Goal: Transaction & Acquisition: Purchase product/service

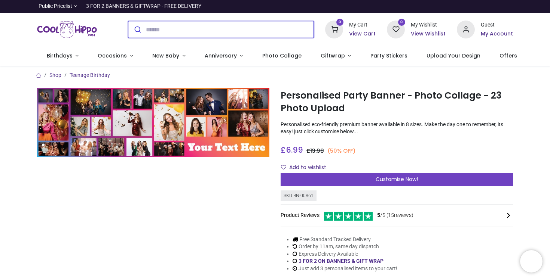
click at [162, 24] on input "search" at bounding box center [230, 29] width 168 height 16
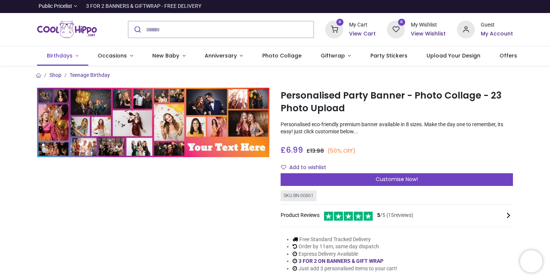
click at [76, 55] on link "Birthdays" at bounding box center [62, 55] width 51 height 19
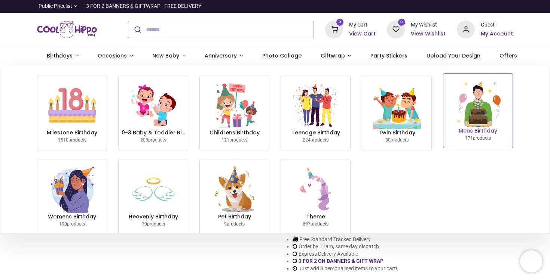
click at [474, 116] on img at bounding box center [478, 104] width 48 height 48
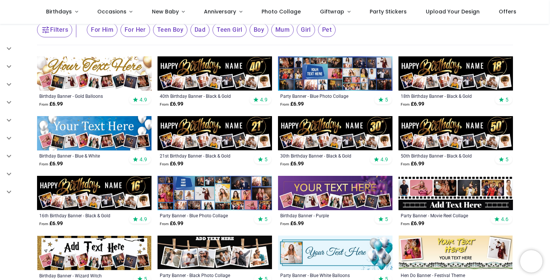
scroll to position [101, 0]
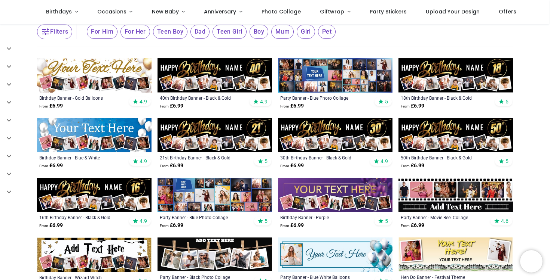
click at [356, 78] on img at bounding box center [335, 75] width 114 height 34
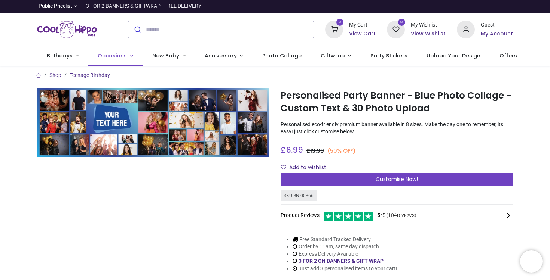
click at [115, 56] on span "Occasions" at bounding box center [112, 55] width 29 height 7
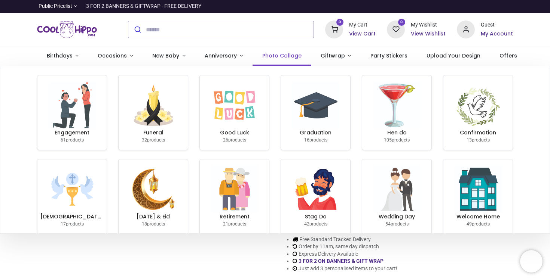
click at [268, 55] on span "Photo Collage" at bounding box center [281, 55] width 39 height 7
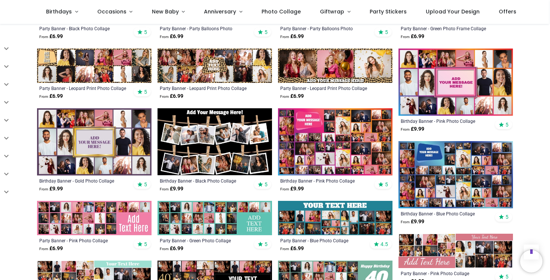
scroll to position [324, 0]
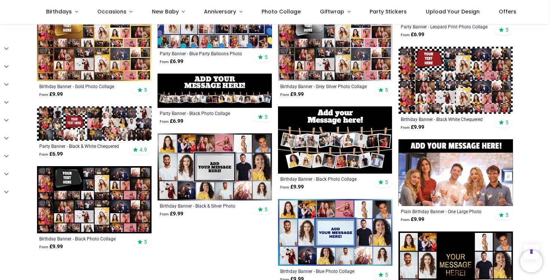
scroll to position [630, 0]
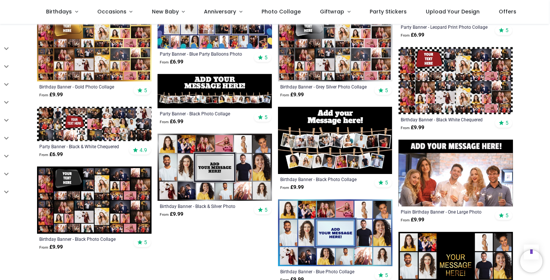
click at [357, 224] on img at bounding box center [335, 233] width 114 height 67
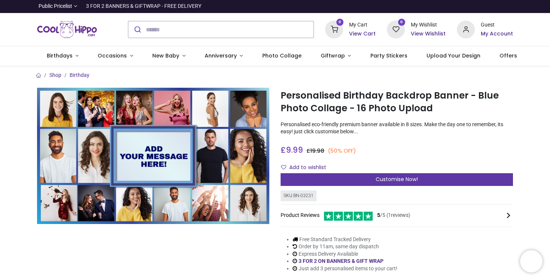
click at [328, 179] on div "Customise Now!" at bounding box center [396, 179] width 232 height 13
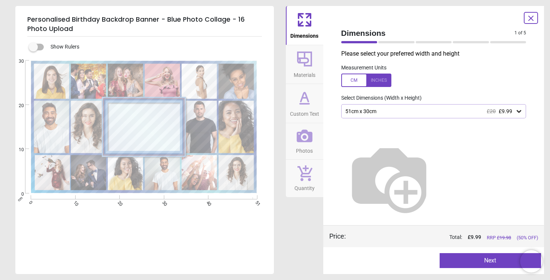
click at [375, 110] on div "51cm x 30cm £20 £9.99" at bounding box center [429, 111] width 171 height 6
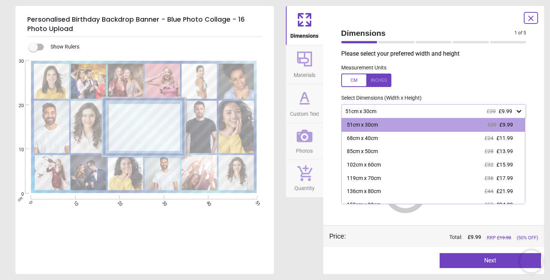
click at [375, 110] on div "51cm x 30cm £20 £9.99" at bounding box center [429, 111] width 171 height 6
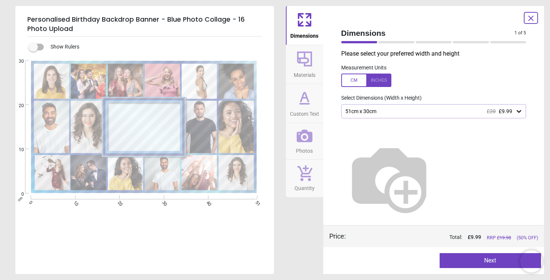
click at [375, 80] on div at bounding box center [366, 80] width 50 height 13
click at [374, 107] on div "20.1" x 11.8" (1ft 8" x 1ft) £20 £9.99" at bounding box center [433, 111] width 185 height 14
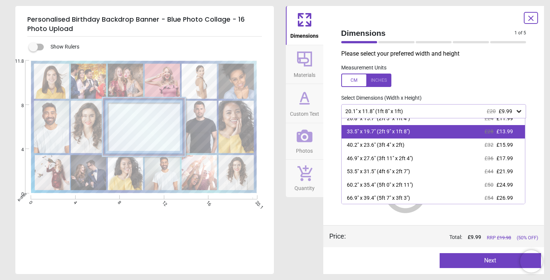
scroll to position [21, 0]
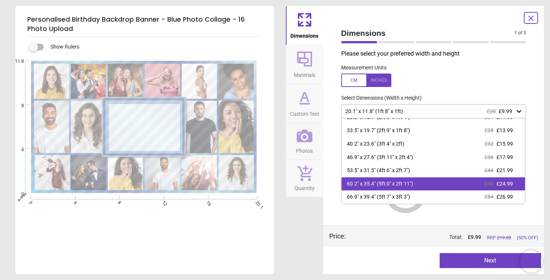
click at [392, 182] on div "60.2" x 35.4" (5ft 0" x 2ft 11")" at bounding box center [380, 184] width 66 height 7
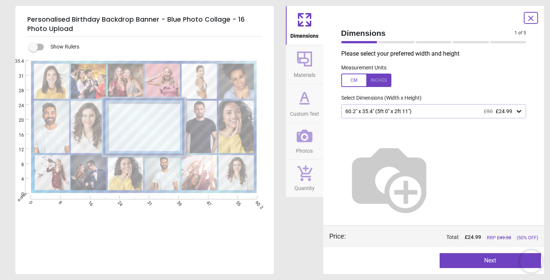
click at [302, 71] on span "Materials" at bounding box center [305, 73] width 22 height 11
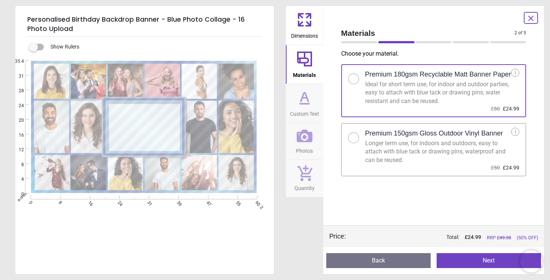
click at [403, 145] on div "Longer term use, for indoors and outdoors, easy to attach with blue tack or dra…" at bounding box center [438, 151] width 146 height 25
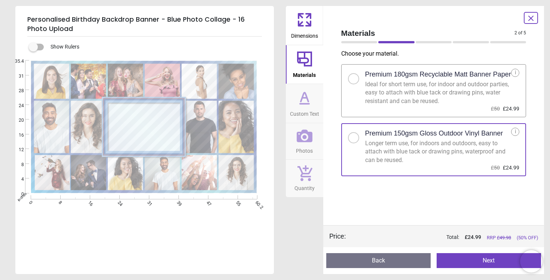
click at [310, 113] on span "Custom Text" at bounding box center [304, 112] width 29 height 11
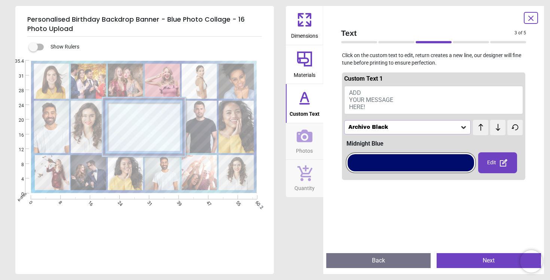
click at [364, 100] on span "ADD YOUR MESSAGE HERE!" at bounding box center [371, 99] width 44 height 21
click at [363, 90] on button "ADD YOUR MESSAGE HERE!" at bounding box center [433, 100] width 179 height 28
click at [380, 92] on button "ADD YOUR MESSAGE HERE!" at bounding box center [433, 100] width 179 height 28
click at [373, 98] on span "ADD YOUR MESSAGE HERE!" at bounding box center [371, 99] width 44 height 21
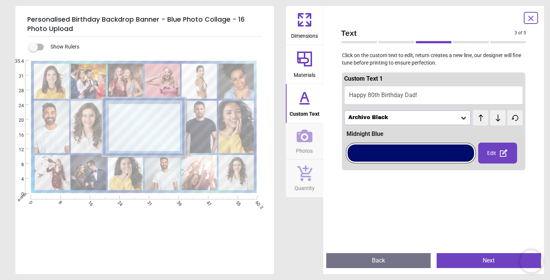
click at [404, 95] on button "Happy 80th Birthday Dad!" at bounding box center [433, 95] width 179 height 19
click at [407, 95] on button "Happy 80th Birthday Dad!" at bounding box center [433, 95] width 179 height 19
click at [406, 95] on button "Happy 80th Birthday Dad!" at bounding box center [433, 95] width 179 height 19
click at [494, 122] on icon at bounding box center [497, 117] width 11 height 7
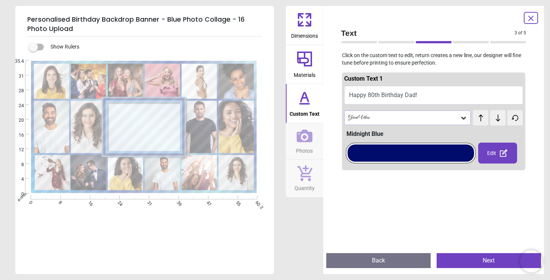
click at [484, 120] on icon at bounding box center [480, 117] width 11 height 7
click at [500, 146] on div "Edit" at bounding box center [497, 153] width 39 height 21
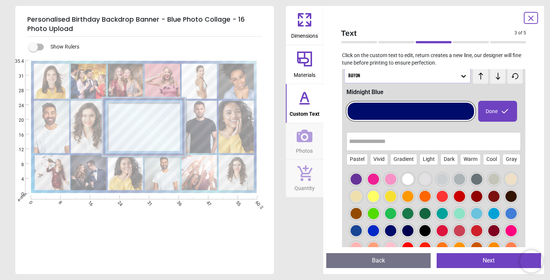
scroll to position [11, 0]
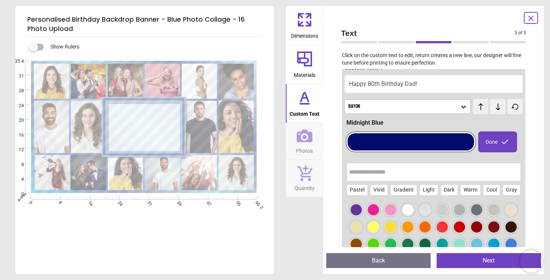
click at [384, 83] on button "Happy 80th Birthday Dad!" at bounding box center [433, 84] width 179 height 19
click at [145, 131] on textarea "**********" at bounding box center [144, 128] width 69 height 6
click at [144, 127] on textarea "**********" at bounding box center [144, 128] width 69 height 6
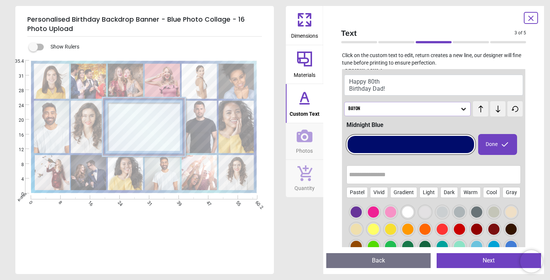
scroll to position [3, 0]
type textarea "**********"
click at [208, 52] on div "**********" at bounding box center [144, 156] width 258 height 238
click at [494, 108] on icon at bounding box center [497, 108] width 11 height 7
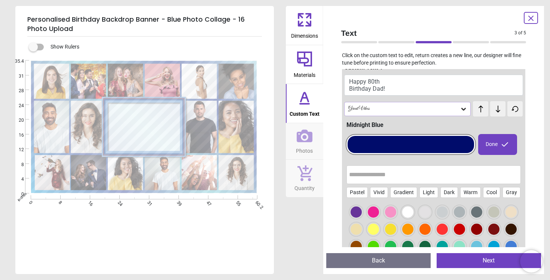
click at [494, 108] on icon at bounding box center [497, 108] width 11 height 7
click at [494, 108] on span "test" at bounding box center [493, 106] width 7 height 6
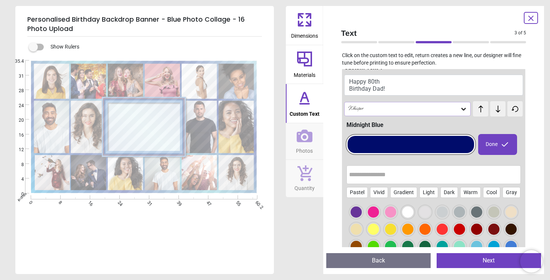
click at [486, 109] on div "test test" at bounding box center [485, 105] width 24 height 8
click at [484, 109] on div "test test" at bounding box center [485, 105] width 24 height 8
click at [480, 110] on icon at bounding box center [480, 109] width 4 height 7
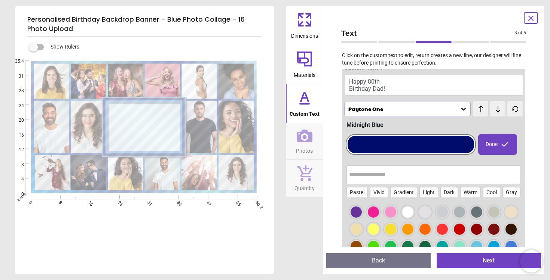
click at [480, 110] on icon at bounding box center [480, 109] width 4 height 7
click at [308, 145] on span "Photos" at bounding box center [304, 149] width 17 height 11
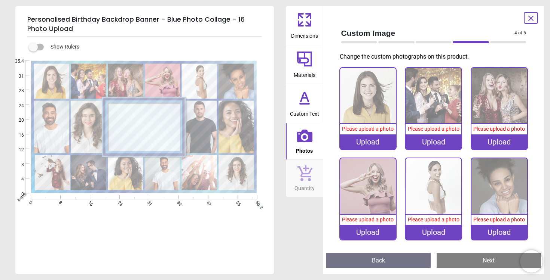
click at [374, 140] on div "Upload" at bounding box center [368, 142] width 56 height 15
click at [243, 125] on image at bounding box center [235, 127] width 35 height 52
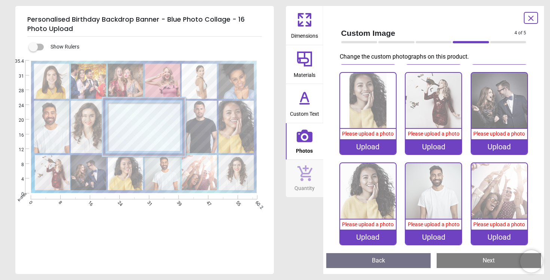
scroll to position [276, 0]
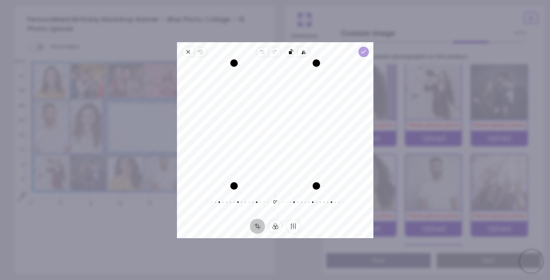
click at [362, 52] on polyline "button" at bounding box center [363, 51] width 4 height 3
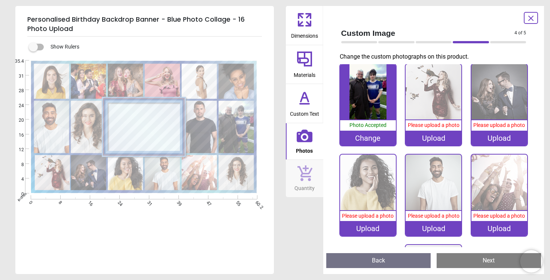
click at [193, 120] on image at bounding box center [198, 127] width 35 height 52
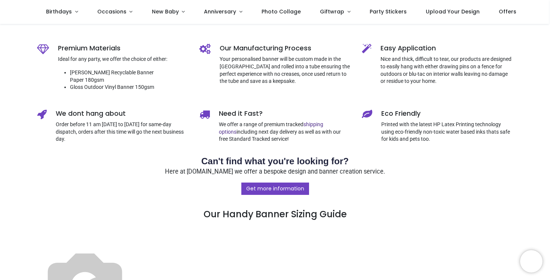
scroll to position [275, 0]
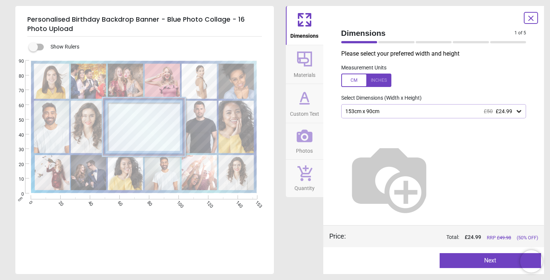
type textarea "**********"
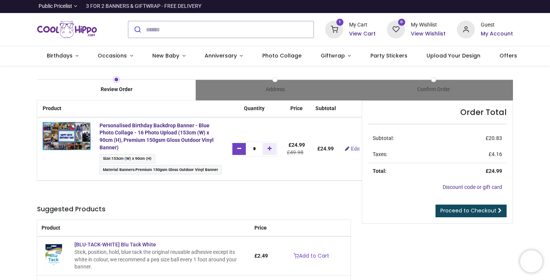
click at [246, 148] on link "Remove one" at bounding box center [239, 149] width 14 height 12
type input "*"
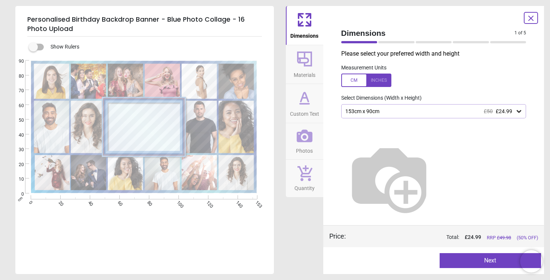
click at [294, 57] on button "Materials" at bounding box center [304, 64] width 37 height 39
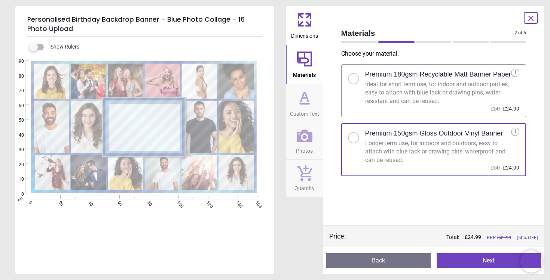
click at [302, 83] on button "Materials" at bounding box center [304, 64] width 37 height 39
click at [307, 102] on icon at bounding box center [304, 97] width 7 height 9
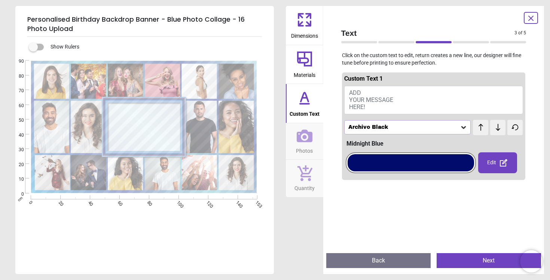
click at [310, 141] on icon at bounding box center [305, 136] width 16 height 13
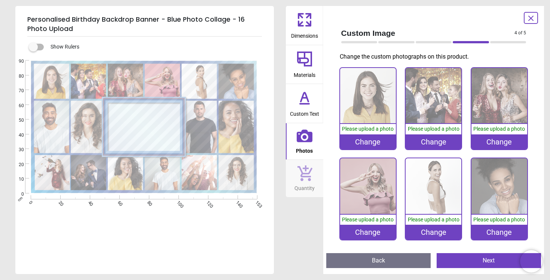
click at [314, 182] on span "Quantity" at bounding box center [304, 186] width 20 height 11
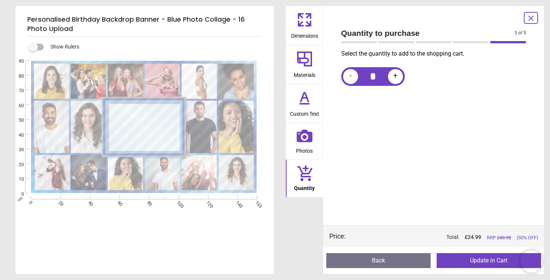
click at [527, 13] on div at bounding box center [530, 18] width 14 height 12
click at [528, 16] on icon at bounding box center [530, 18] width 4 height 4
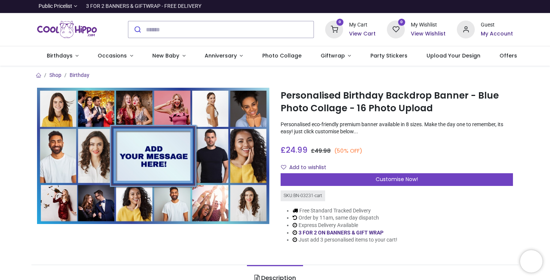
click at [362, 33] on h6 "View Cart" at bounding box center [362, 33] width 27 height 7
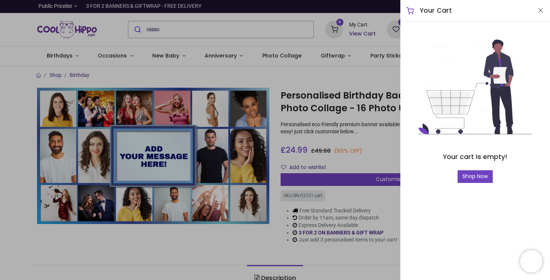
click at [384, 207] on div at bounding box center [275, 140] width 550 height 280
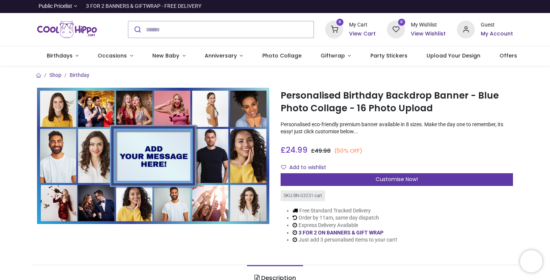
click at [380, 181] on span "Customise Now!" at bounding box center [396, 179] width 42 height 7
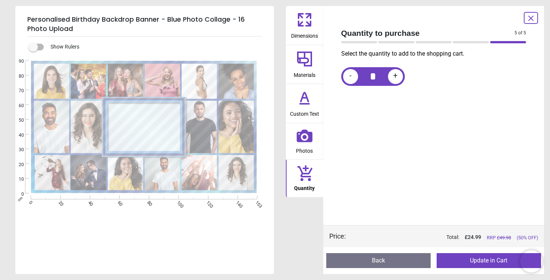
click at [302, 27] on icon at bounding box center [304, 20] width 18 height 18
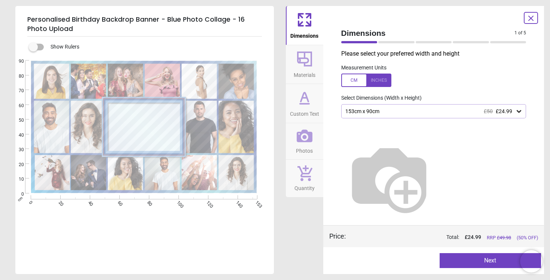
click at [358, 77] on div at bounding box center [366, 80] width 50 height 13
click at [305, 71] on span "Materials" at bounding box center [305, 73] width 22 height 11
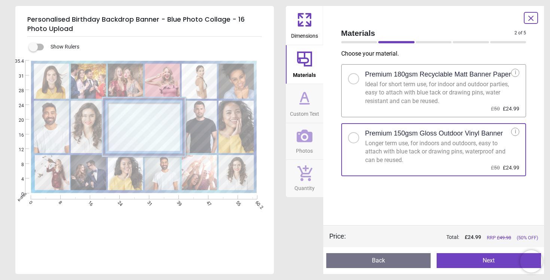
click at [301, 110] on span "Custom Text" at bounding box center [304, 112] width 29 height 11
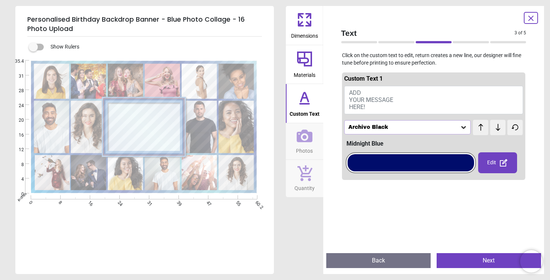
click at [359, 95] on span "ADD YOUR MESSAGE HERE!" at bounding box center [371, 99] width 44 height 21
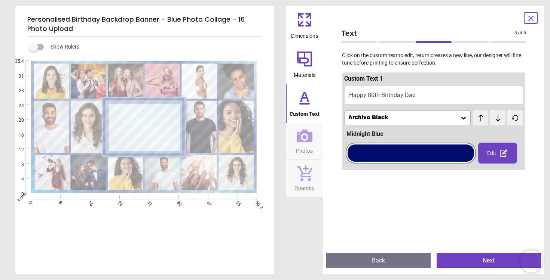
click at [142, 126] on textarea "**********" at bounding box center [144, 127] width 69 height 4
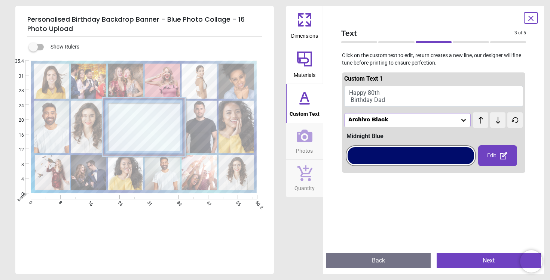
scroll to position [0, 0]
click at [392, 99] on button "Happy 80th Birthday Dad" at bounding box center [433, 96] width 179 height 21
type textarea "**********"
click at [496, 122] on icon at bounding box center [497, 120] width 4 height 7
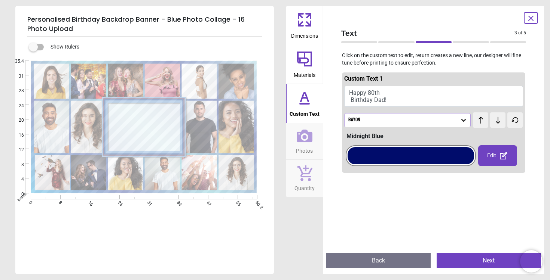
click at [473, 262] on button "Next" at bounding box center [488, 261] width 104 height 15
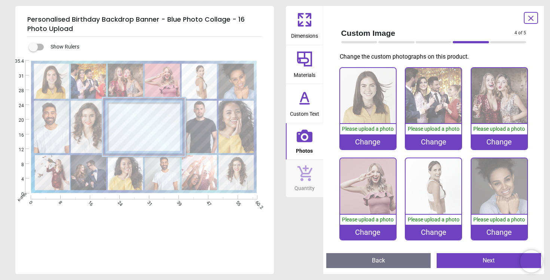
click at [372, 133] on div "Please upload a photo" at bounding box center [368, 129] width 56 height 10
click at [205, 132] on image at bounding box center [198, 127] width 35 height 52
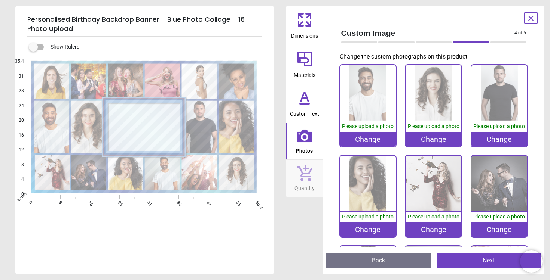
scroll to position [185, 0]
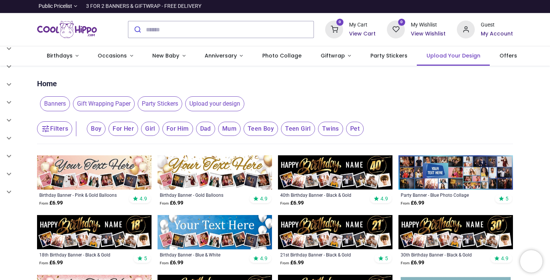
click at [431, 55] on span "Upload Your Design" at bounding box center [453, 55] width 54 height 7
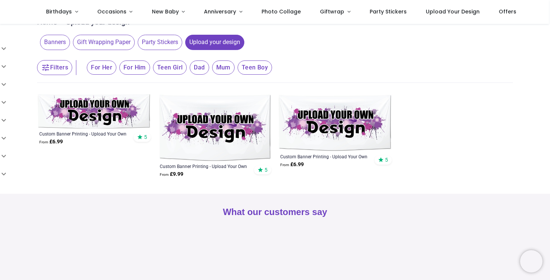
scroll to position [81, 0]
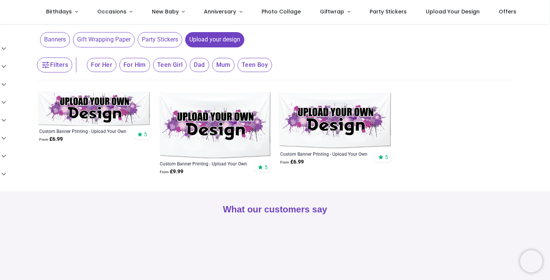
click at [243, 132] on img at bounding box center [214, 125] width 114 height 67
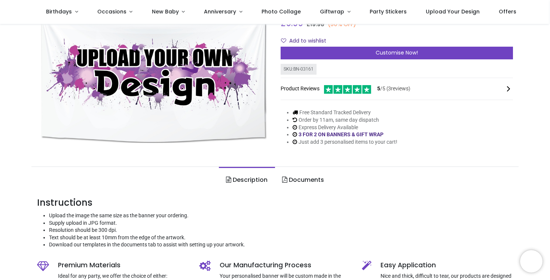
scroll to position [55, 0]
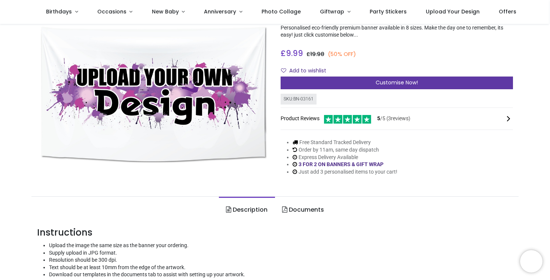
click at [322, 81] on div "Customise Now!" at bounding box center [396, 83] width 232 height 13
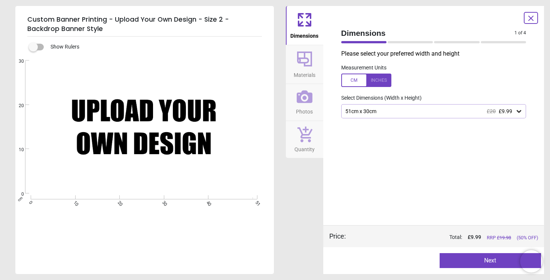
click at [392, 114] on div "51cm x 30cm £20 £9.99" at bounding box center [429, 111] width 171 height 6
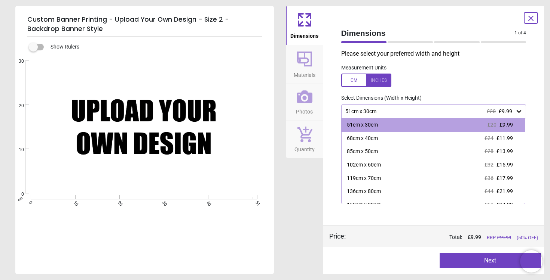
click at [356, 81] on div at bounding box center [366, 80] width 50 height 13
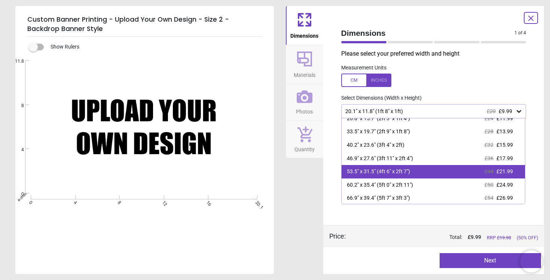
scroll to position [21, 0]
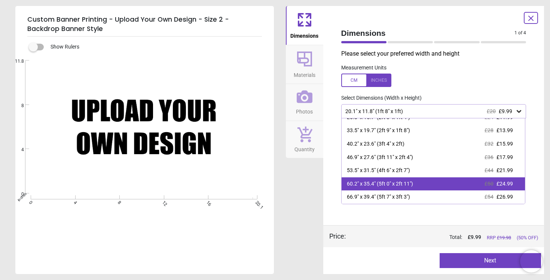
click at [408, 187] on div "60.2" x 35.4" (5ft 0" x 2ft 11")" at bounding box center [380, 184] width 66 height 7
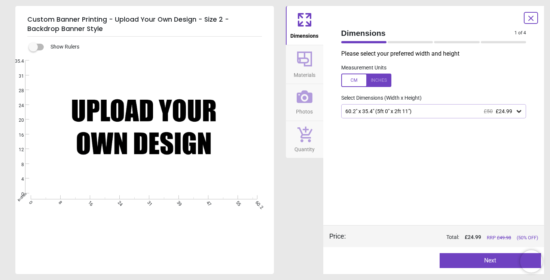
click at [311, 82] on button "Materials" at bounding box center [304, 64] width 37 height 39
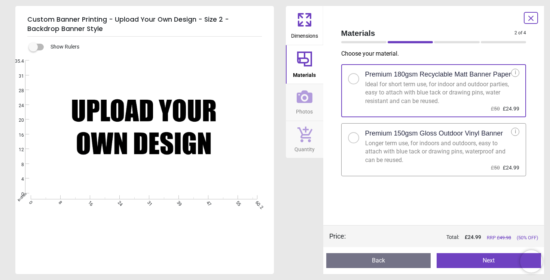
click at [308, 101] on icon at bounding box center [305, 96] width 16 height 13
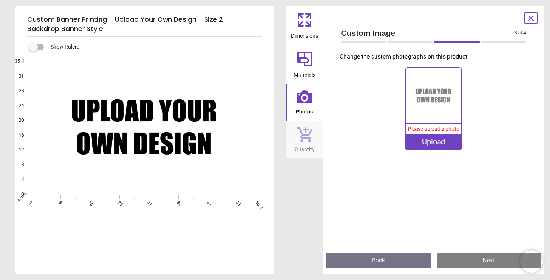
click at [534, 15] on icon at bounding box center [530, 18] width 9 height 9
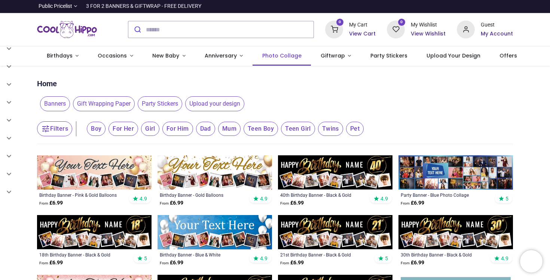
click at [275, 54] on span "Photo Collage" at bounding box center [281, 55] width 39 height 7
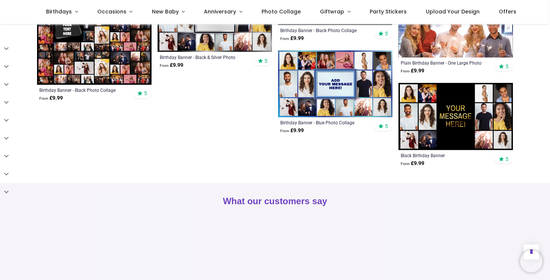
scroll to position [765, 0]
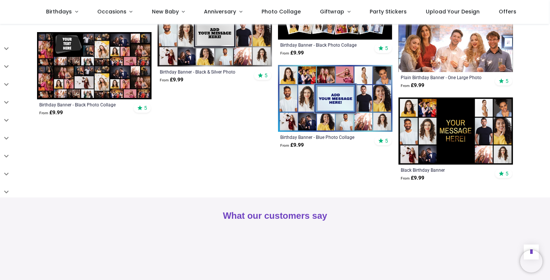
click at [331, 92] on img at bounding box center [335, 98] width 114 height 67
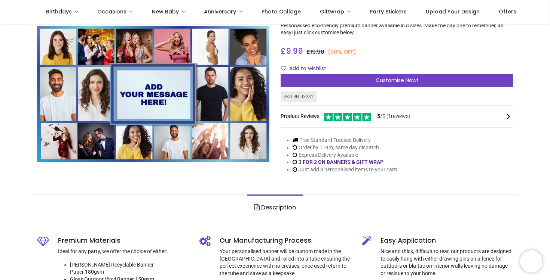
scroll to position [58, 0]
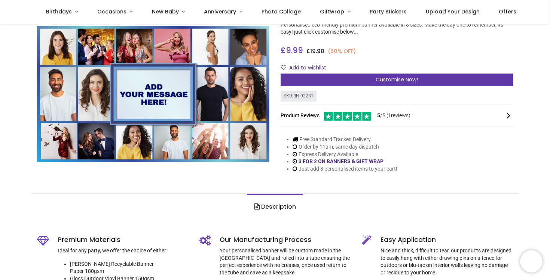
click at [354, 79] on div "Customise Now!" at bounding box center [396, 80] width 232 height 13
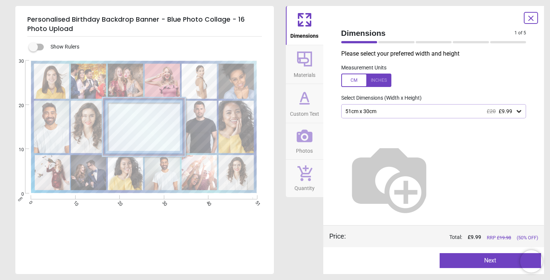
click at [377, 72] on div "Measurement Units" at bounding box center [433, 75] width 197 height 29
click at [409, 103] on div "Please select your preferred width and height Measurement Units Select Dimensio…" at bounding box center [433, 138] width 197 height 176
click at [416, 111] on div "51cm x 30cm £20 £9.99" at bounding box center [429, 111] width 171 height 6
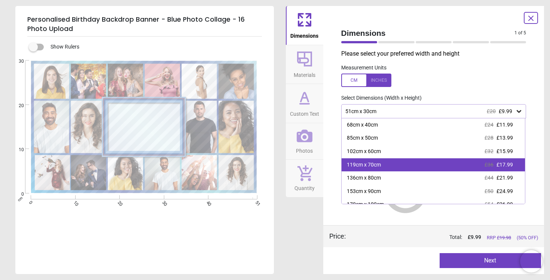
scroll to position [19, 0]
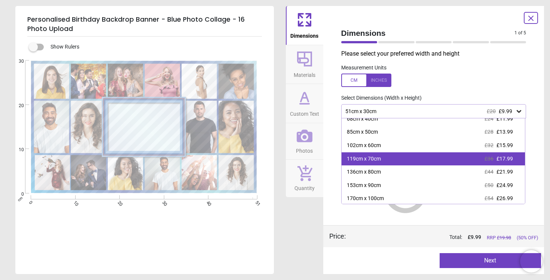
click at [429, 180] on div "153cm x 90cm £50 £24.99" at bounding box center [433, 185] width 184 height 13
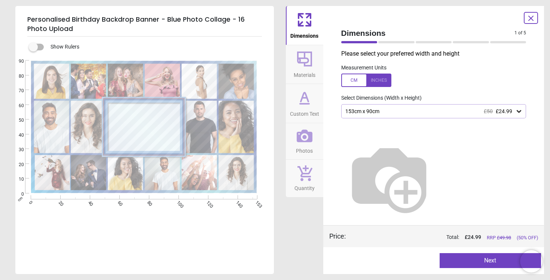
click at [315, 78] on button "Materials" at bounding box center [304, 64] width 37 height 39
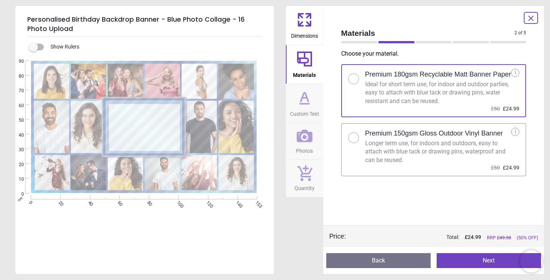
click at [382, 141] on div "Longer term use, for indoors and outdoors, easy to attach with blue tack or dra…" at bounding box center [438, 151] width 146 height 25
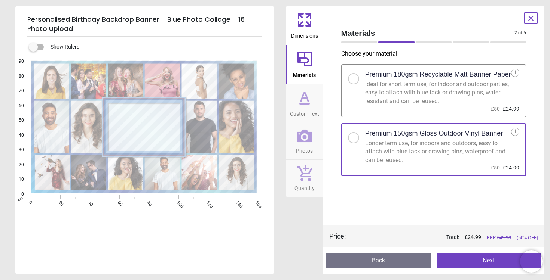
click at [322, 107] on button "Custom Text" at bounding box center [304, 103] width 37 height 39
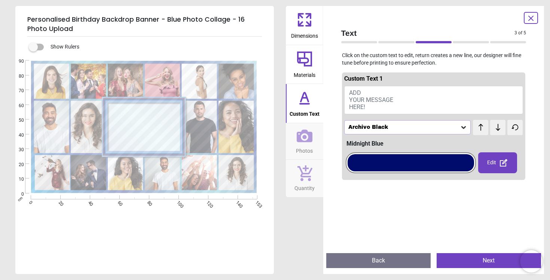
click at [368, 99] on span "ADD YOUR MESSAGE HERE!" at bounding box center [371, 99] width 44 height 21
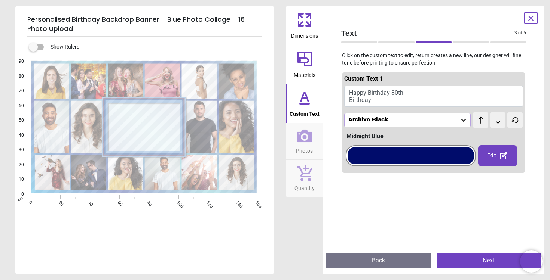
click at [500, 121] on icon at bounding box center [497, 120] width 11 height 7
click at [482, 121] on span "test" at bounding box center [486, 116] width 9 height 9
click at [477, 120] on div "test test" at bounding box center [482, 117] width 19 height 8
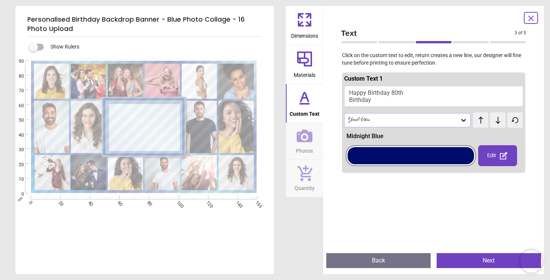
click at [483, 120] on span "test" at bounding box center [486, 116] width 9 height 9
click at [492, 121] on icon at bounding box center [497, 120] width 11 height 7
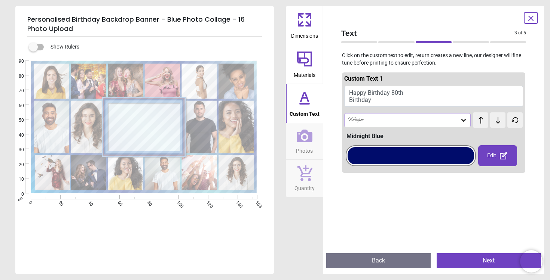
click at [492, 121] on div "test test" at bounding box center [485, 117] width 24 height 8
click at [495, 121] on div "test test" at bounding box center [485, 117] width 24 height 8
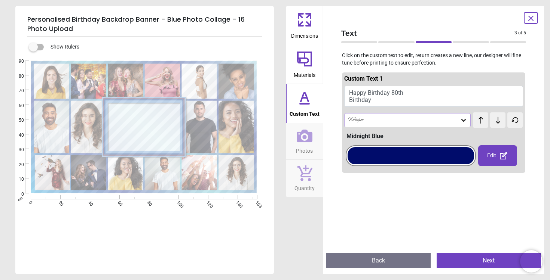
click at [511, 121] on icon at bounding box center [514, 120] width 11 height 7
click at [498, 122] on icon at bounding box center [497, 120] width 4 height 7
click at [407, 92] on button "Happy Birthday 80th Birthday" at bounding box center [433, 96] width 179 height 21
click at [390, 92] on button "Happy Birthday 80th Birthday" at bounding box center [433, 96] width 179 height 21
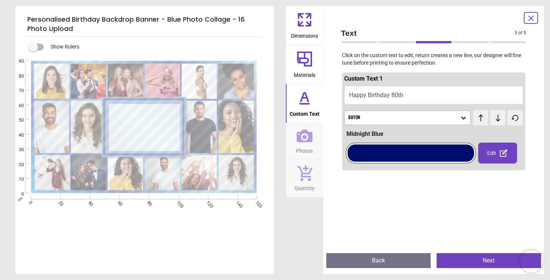
click at [159, 123] on textarea "**********" at bounding box center [144, 128] width 69 height 16
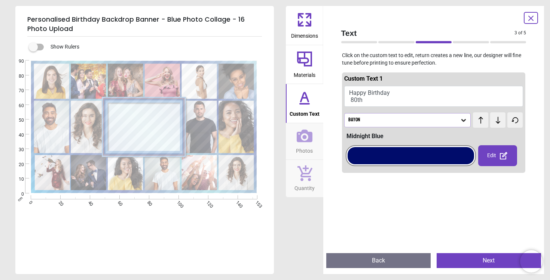
click at [386, 96] on button "Happy Birthday 80th" at bounding box center [433, 96] width 179 height 21
click at [158, 133] on textarea "**********" at bounding box center [144, 128] width 69 height 22
type textarea "**********"
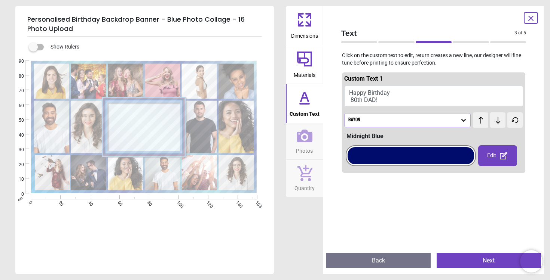
click at [499, 122] on icon at bounding box center [497, 120] width 4 height 7
click at [489, 122] on div "test test" at bounding box center [498, 120] width 50 height 15
click at [482, 119] on span "test" at bounding box center [478, 115] width 10 height 7
click at [520, 118] on icon at bounding box center [514, 120] width 11 height 7
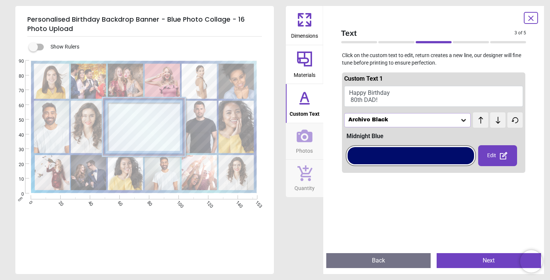
click at [501, 123] on icon at bounding box center [497, 120] width 11 height 7
click at [484, 266] on button "Next" at bounding box center [488, 261] width 104 height 15
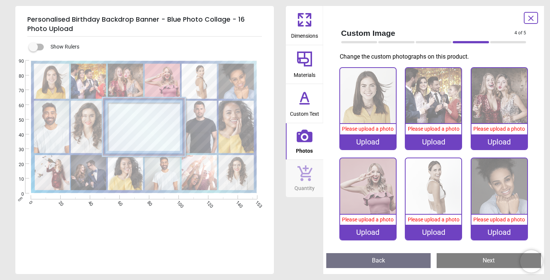
click at [372, 141] on div "Upload" at bounding box center [368, 142] width 56 height 15
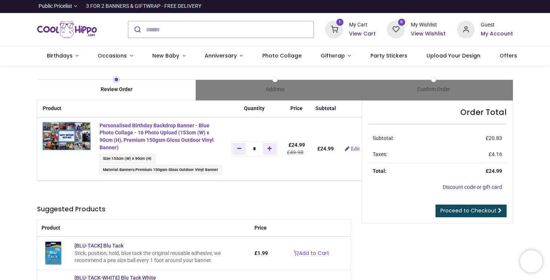
click at [127, 133] on strong "Personalised Birthday Backdrop Banner - Blue Photo Collage - 16 Photo Upload (1…" at bounding box center [156, 137] width 114 height 28
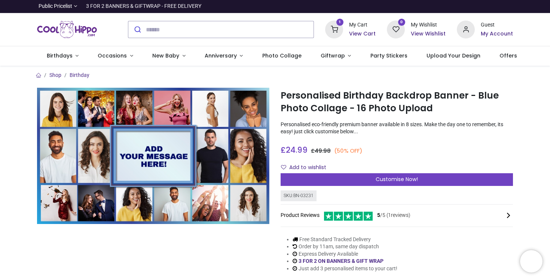
click at [364, 33] on h6 "View Cart" at bounding box center [362, 33] width 27 height 7
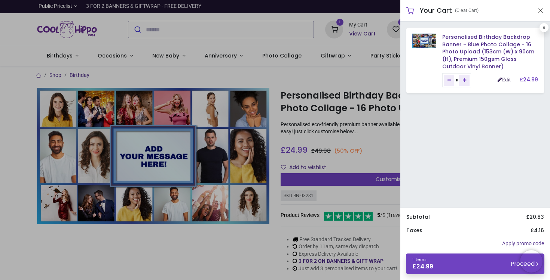
click at [502, 78] on link "Edit" at bounding box center [503, 79] width 13 height 5
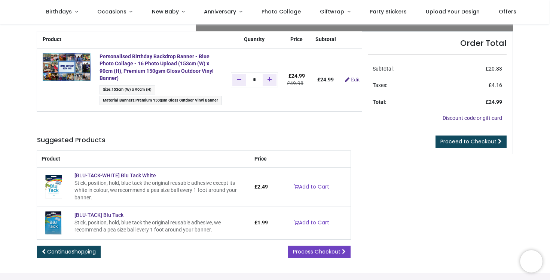
scroll to position [34, 0]
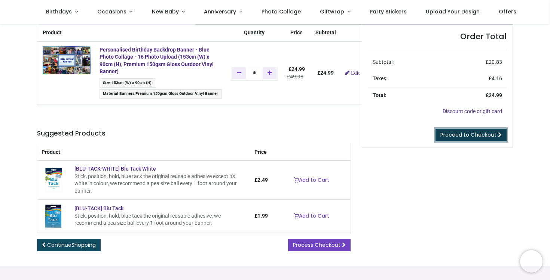
click at [474, 138] on span "Proceed to Checkout" at bounding box center [468, 134] width 56 height 7
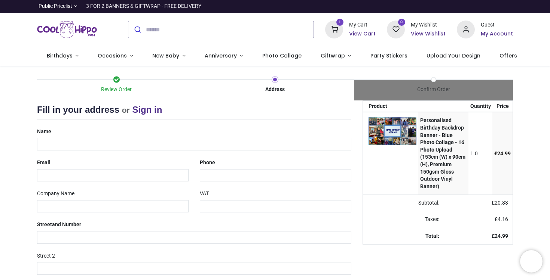
select select "***"
click at [130, 146] on input "text" at bounding box center [194, 144] width 314 height 13
type input "**********"
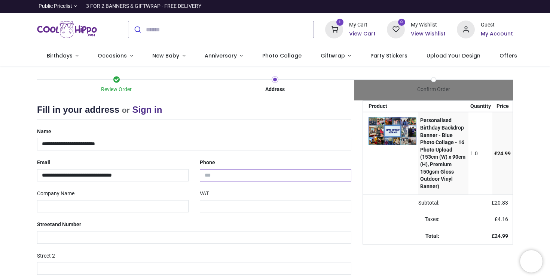
type input "**********"
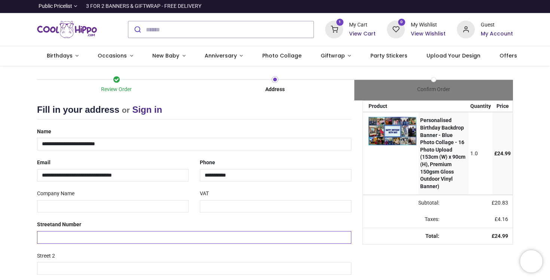
type input "**********"
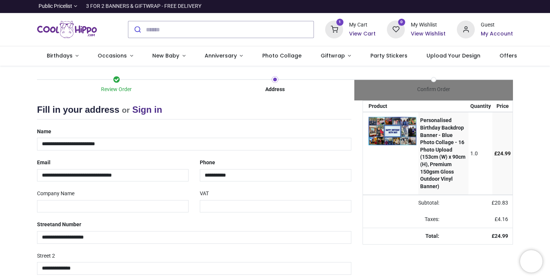
type input "******"
type input "*******"
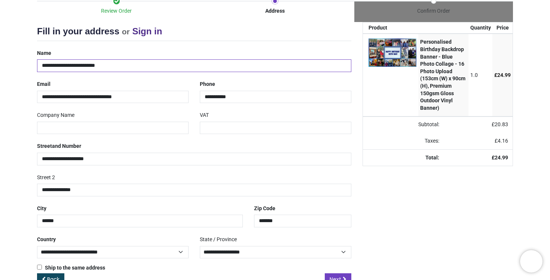
scroll to position [99, 0]
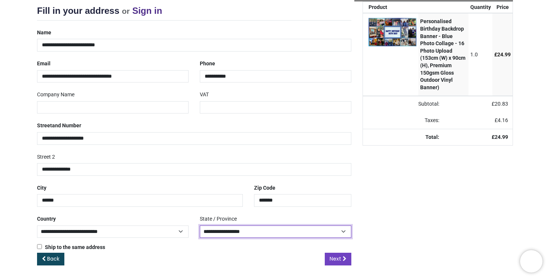
click at [302, 237] on select "**********" at bounding box center [275, 232] width 151 height 13
select select "***"
click at [200, 226] on select "**********" at bounding box center [275, 232] width 151 height 13
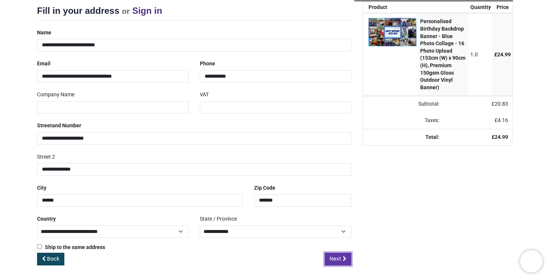
click at [335, 257] on span "Next" at bounding box center [335, 258] width 12 height 7
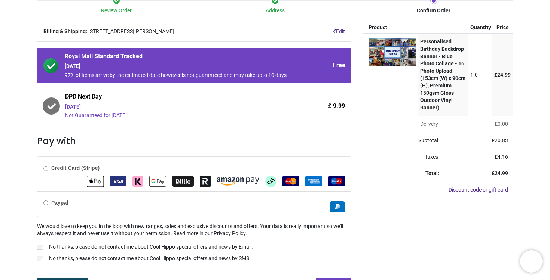
scroll to position [81, 0]
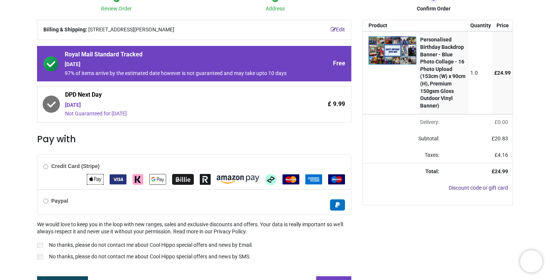
click at [184, 170] on div "Credit Card (Stripe)" at bounding box center [193, 172] width 313 height 34
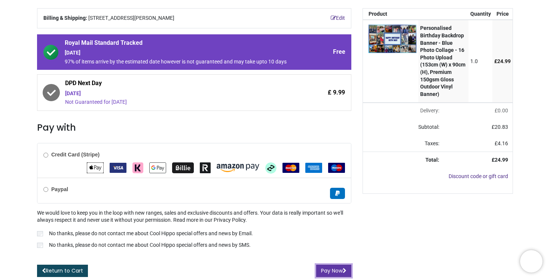
click at [338, 269] on button "Pay Now" at bounding box center [333, 271] width 35 height 13
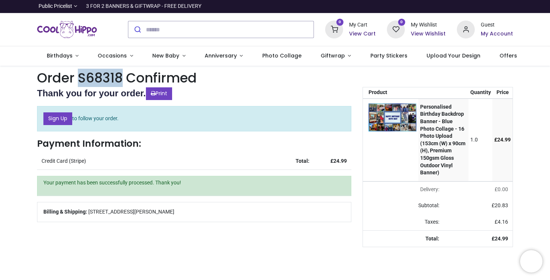
drag, startPoint x: 79, startPoint y: 80, endPoint x: 121, endPoint y: 79, distance: 42.6
click at [121, 79] on em "S68318" at bounding box center [100, 78] width 45 height 18
copy em "S68318"
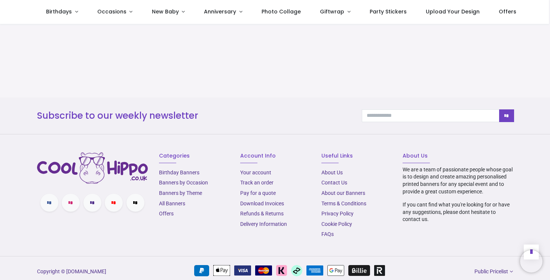
scroll to position [546, 0]
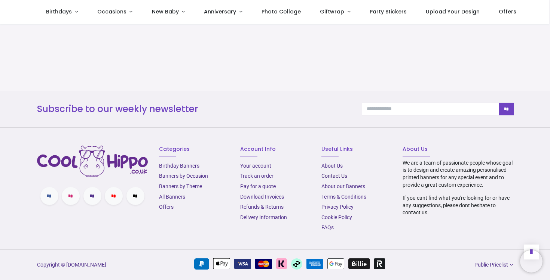
click at [330, 176] on link "Contact Us" at bounding box center [334, 176] width 26 height 6
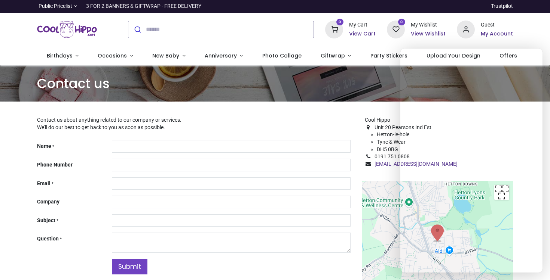
type input "***"
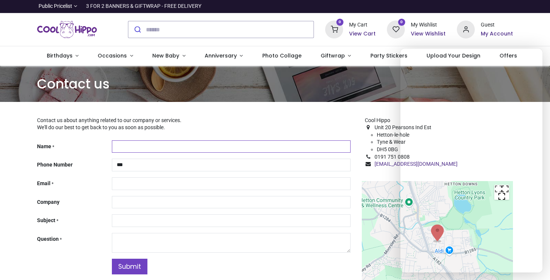
click at [218, 145] on input "Name *" at bounding box center [231, 147] width 239 height 13
type input "**********"
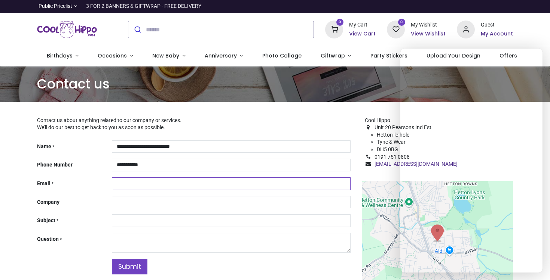
type input "**********"
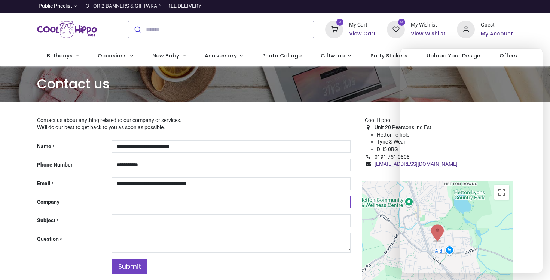
click at [178, 202] on input "Company" at bounding box center [231, 202] width 239 height 13
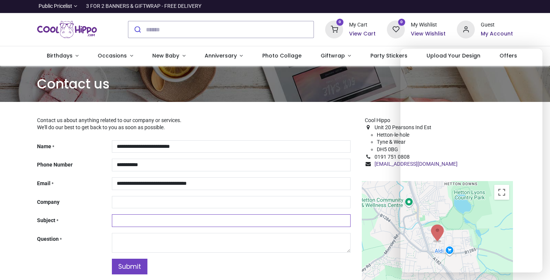
click at [138, 225] on input "Subject *" at bounding box center [231, 221] width 239 height 13
click at [206, 221] on input "Subject *" at bounding box center [231, 221] width 239 height 13
type input "**********"
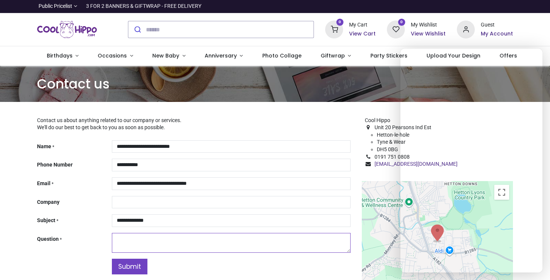
click at [180, 245] on textarea "Question *" at bounding box center [231, 243] width 239 height 20
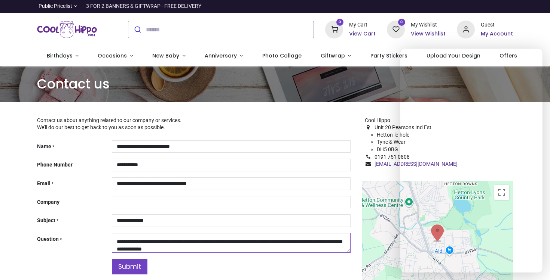
click at [322, 242] on textarea "**********" at bounding box center [231, 243] width 239 height 20
click at [268, 248] on textarea "**********" at bounding box center [231, 243] width 239 height 20
type textarea "**********"
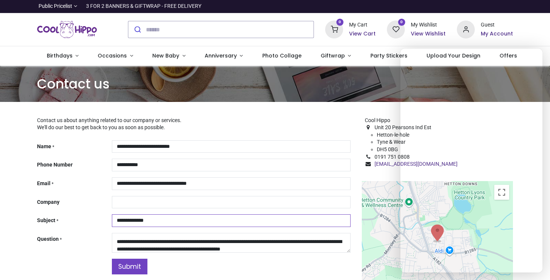
click at [160, 227] on input "**********" at bounding box center [231, 221] width 239 height 13
paste input "*******"
type input "**********"
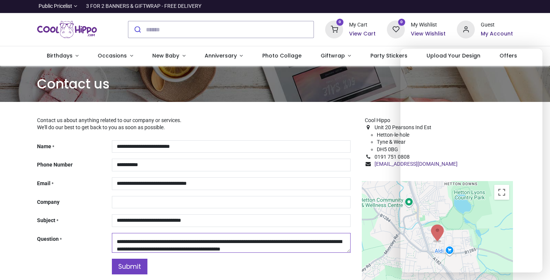
scroll to position [15, 0]
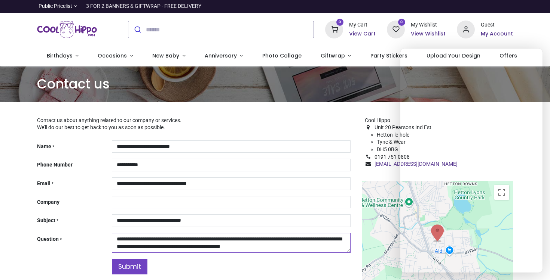
drag, startPoint x: 115, startPoint y: 241, endPoint x: 350, endPoint y: 264, distance: 236.0
click at [350, 264] on div "**********" at bounding box center [193, 208] width 325 height 141
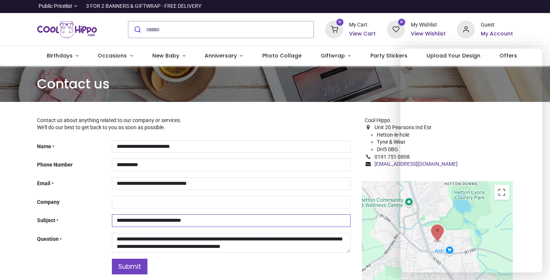
drag, startPoint x: 152, startPoint y: 220, endPoint x: 221, endPoint y: 222, distance: 68.8
